Goal: Task Accomplishment & Management: Manage account settings

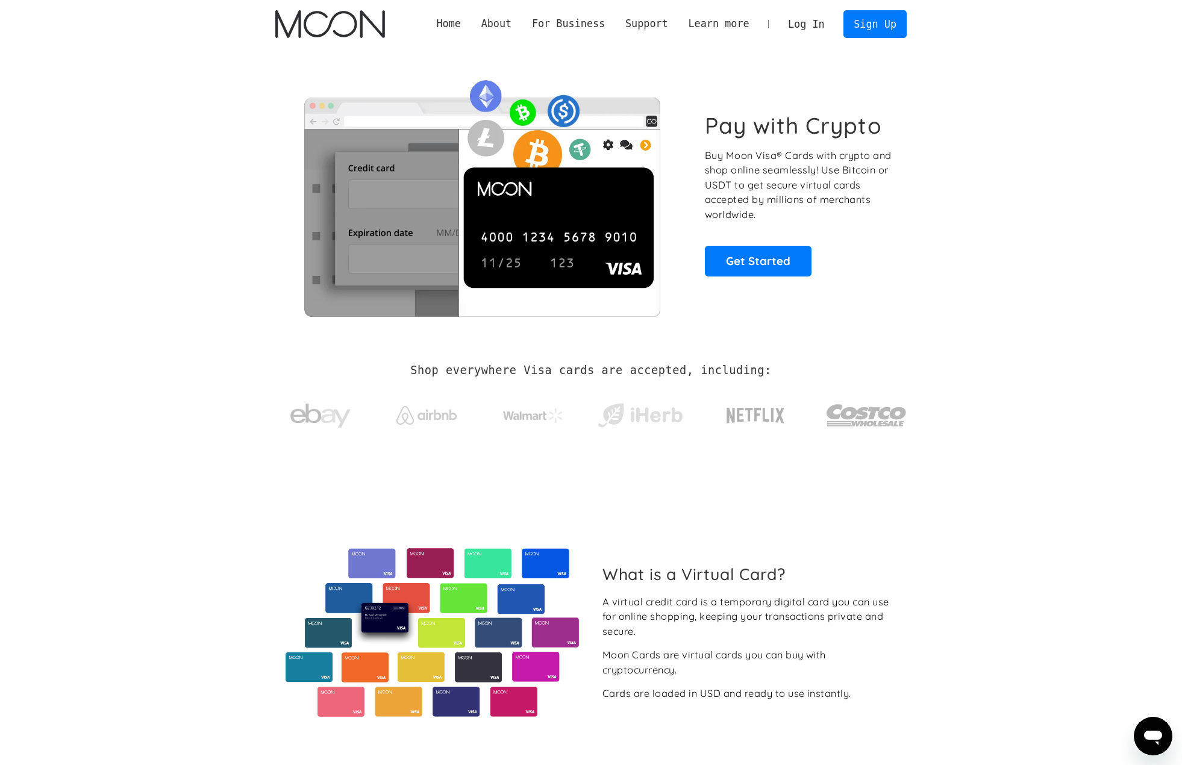
click at [818, 20] on link "Log In" at bounding box center [806, 24] width 57 height 27
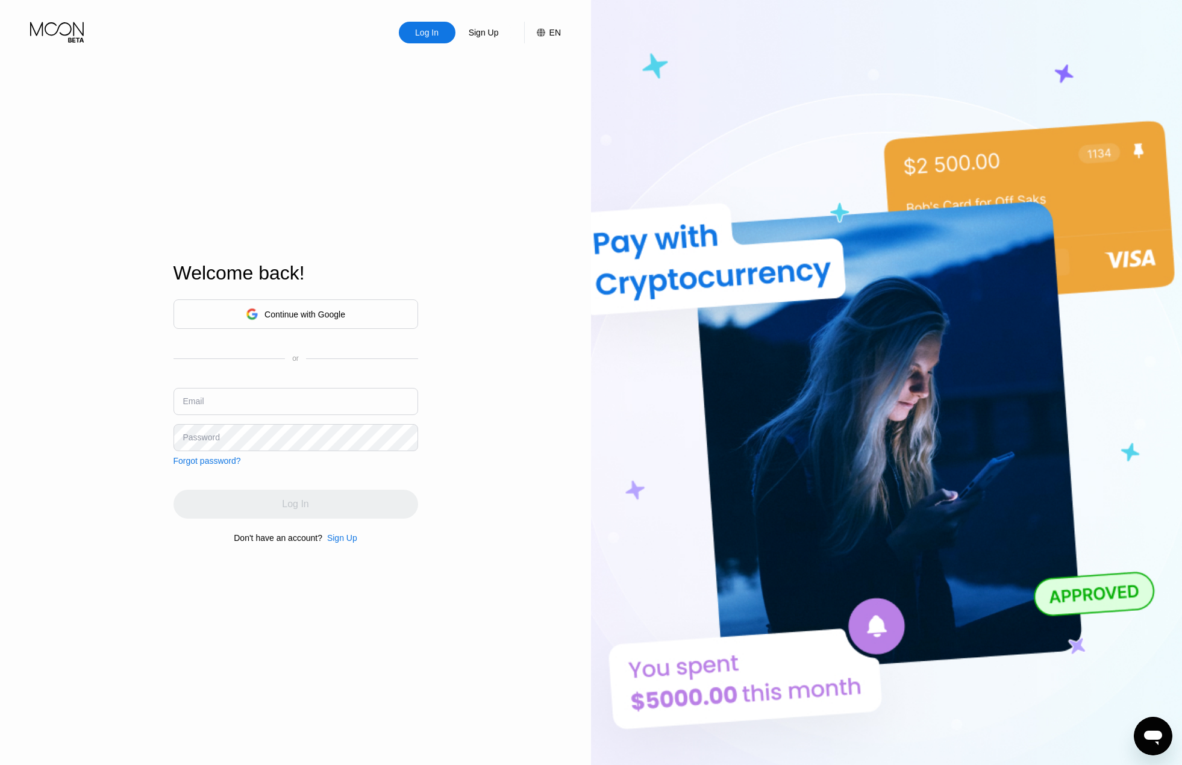
click at [372, 314] on div "Continue with Google" at bounding box center [296, 314] width 245 height 30
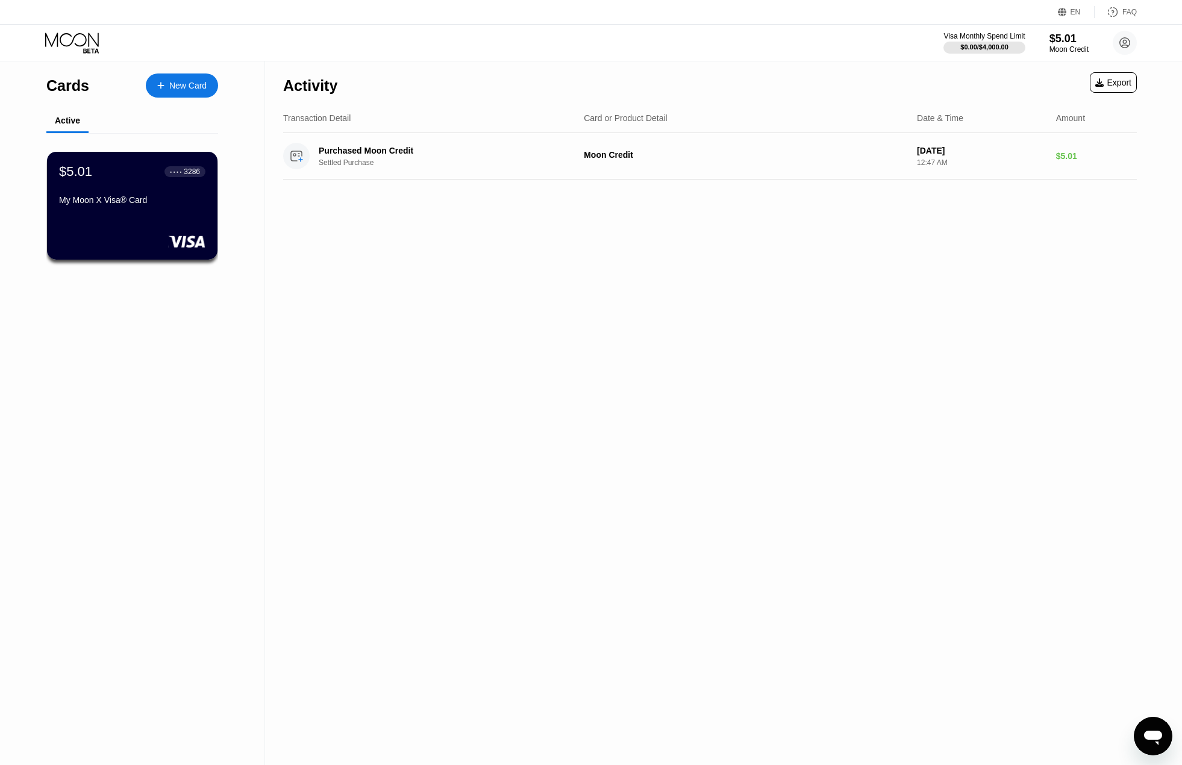
click at [1045, 237] on div "Activity Export Transaction Detail Card or Product Detail Date & Time Amount Pu…" at bounding box center [710, 413] width 890 height 704
drag, startPoint x: 1005, startPoint y: 230, endPoint x: 984, endPoint y: 232, distance: 20.6
click at [984, 232] on div "Activity Export Transaction Detail Card or Product Detail Date & Time Amount Pu…" at bounding box center [710, 413] width 890 height 704
drag, startPoint x: 984, startPoint y: 232, endPoint x: 972, endPoint y: 233, distance: 12.1
click at [972, 233] on div "Activity Export Transaction Detail Card or Product Detail Date & Time Amount Pu…" at bounding box center [710, 413] width 890 height 704
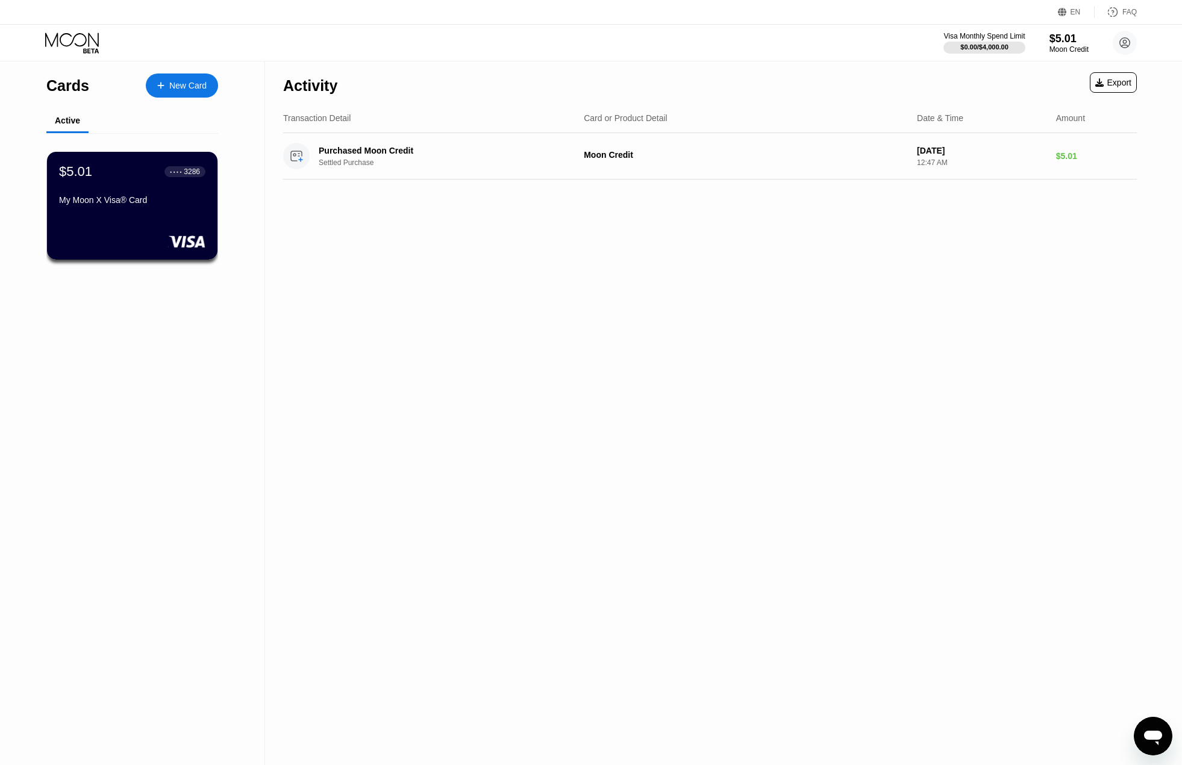
drag, startPoint x: 972, startPoint y: 233, endPoint x: 966, endPoint y: 232, distance: 6.7
click at [966, 232] on div "Activity Export Transaction Detail Card or Product Detail Date & Time Amount Pu…" at bounding box center [710, 413] width 890 height 704
click at [966, 231] on div "Activity Export Transaction Detail Card or Product Detail Date & Time Amount Pu…" at bounding box center [710, 413] width 890 height 704
click at [973, 226] on div "Activity Export Transaction Detail Card or Product Detail Date & Time Amount Pu…" at bounding box center [710, 413] width 890 height 704
click at [976, 224] on div "Activity Export Transaction Detail Card or Product Detail Date & Time Amount Pu…" at bounding box center [710, 413] width 890 height 704
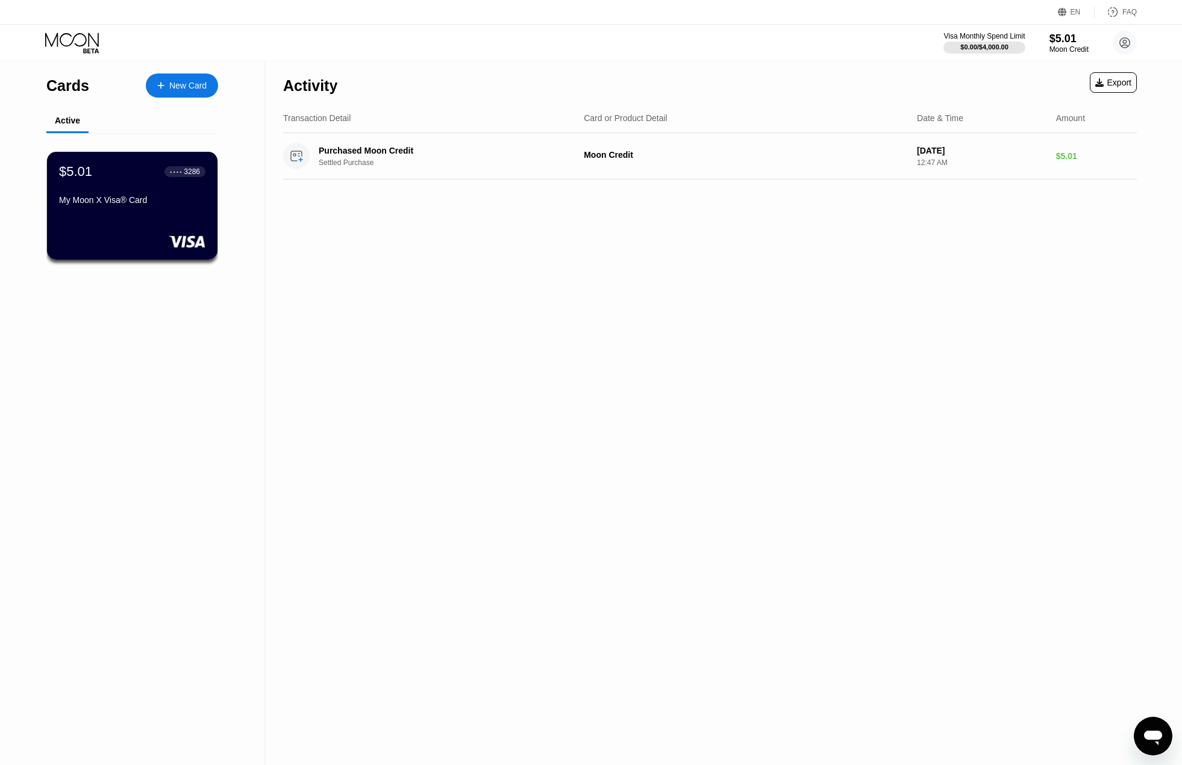
click at [977, 223] on div "Activity Export Transaction Detail Card or Product Detail Date & Time Amount Pu…" at bounding box center [710, 413] width 890 height 704
click at [976, 223] on div "Activity Export Transaction Detail Card or Product Detail Date & Time Amount Pu…" at bounding box center [710, 413] width 890 height 704
click at [969, 222] on div "Activity Export Transaction Detail Card or Product Detail Date & Time Amount Pu…" at bounding box center [710, 413] width 890 height 704
drag, startPoint x: 974, startPoint y: 221, endPoint x: 966, endPoint y: 220, distance: 7.3
click at [966, 221] on div "Activity Export Transaction Detail Card or Product Detail Date & Time Amount Pu…" at bounding box center [710, 413] width 890 height 704
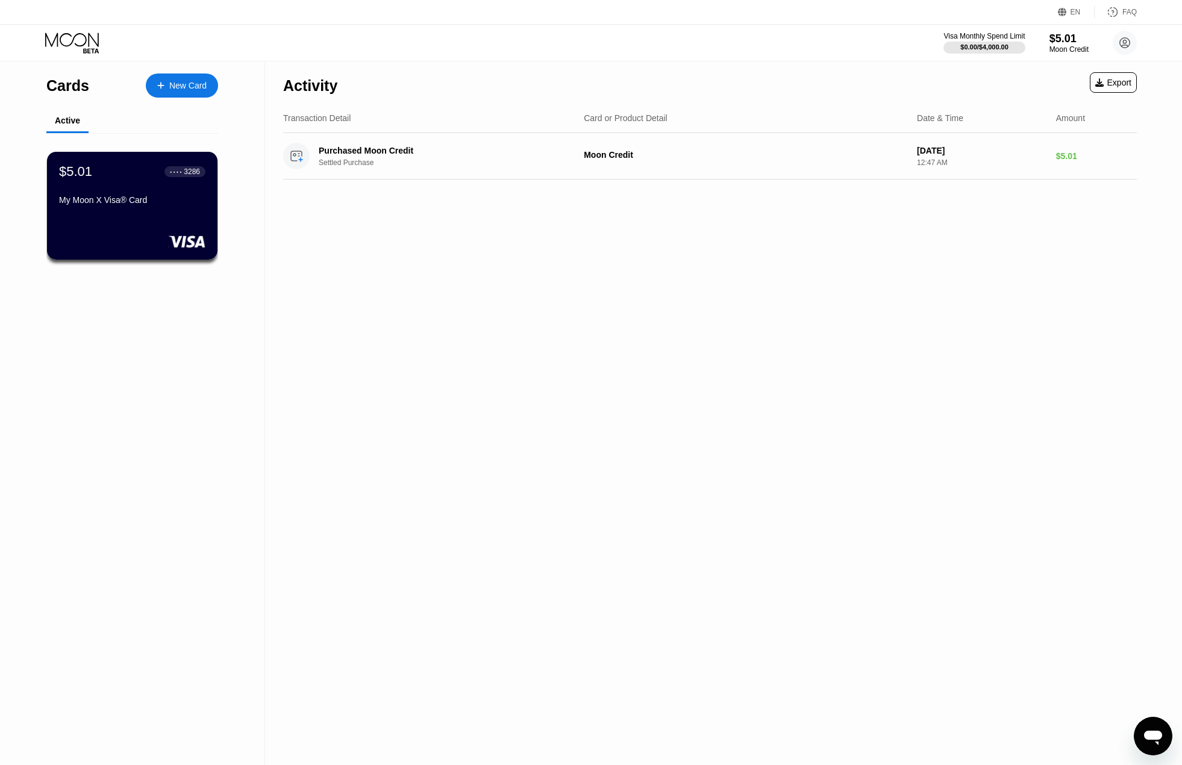
click at [961, 219] on div "Activity Export Transaction Detail Card or Product Detail Date & Time Amount Pu…" at bounding box center [710, 413] width 890 height 704
